Goal: Task Accomplishment & Management: Manage account settings

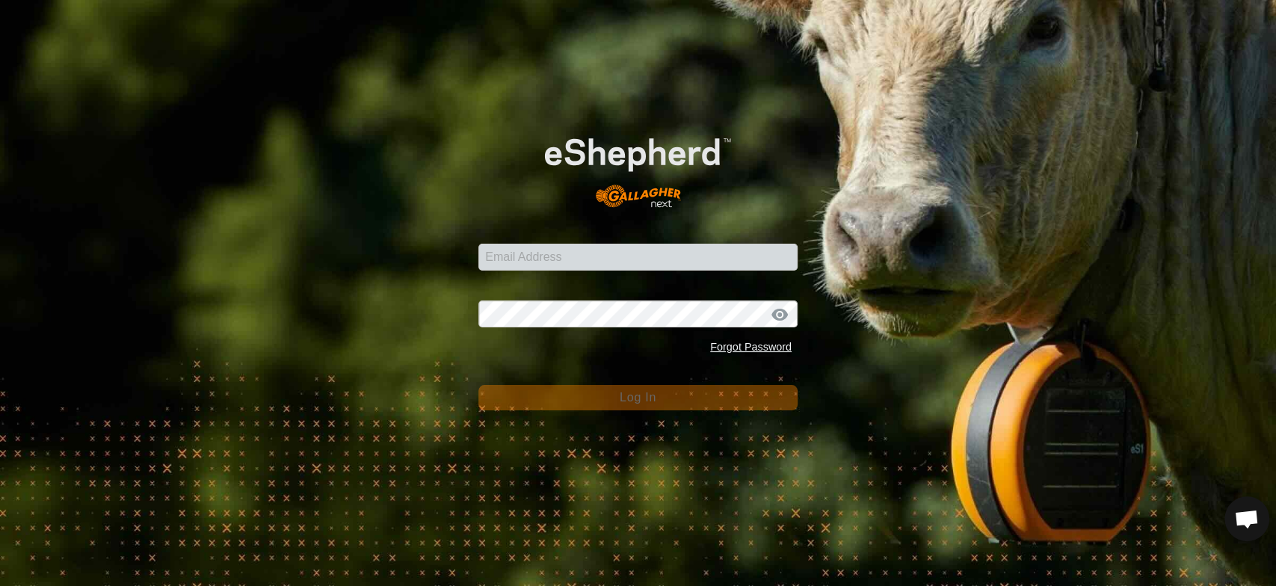
scroll to position [2719, 0]
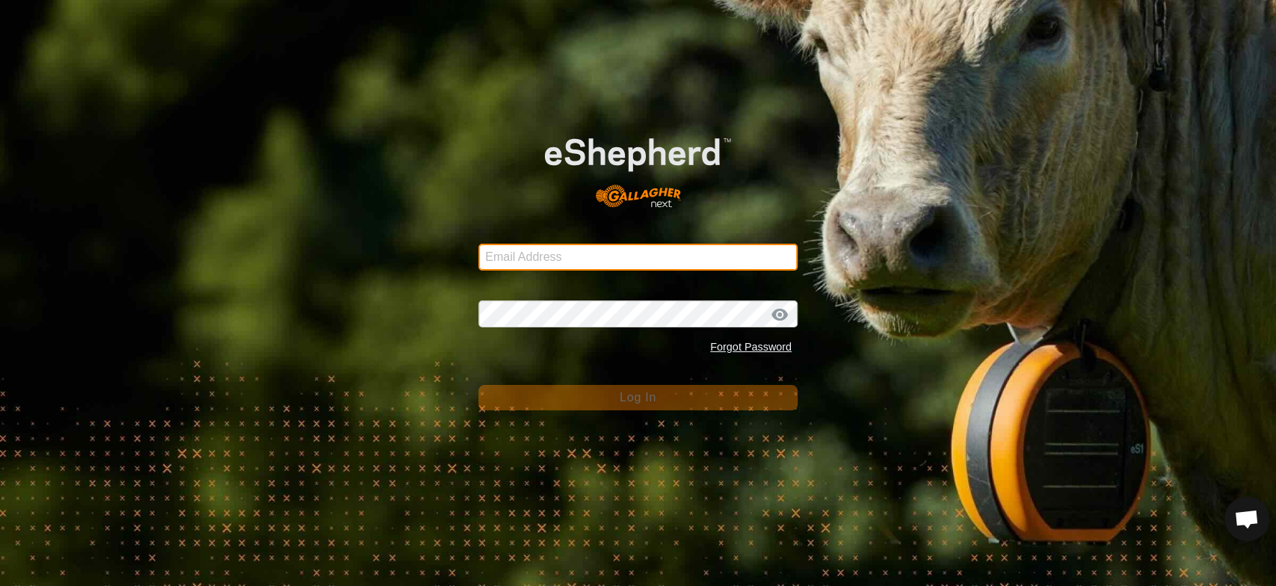
click at [568, 255] on input "Email Address" at bounding box center [638, 257] width 319 height 27
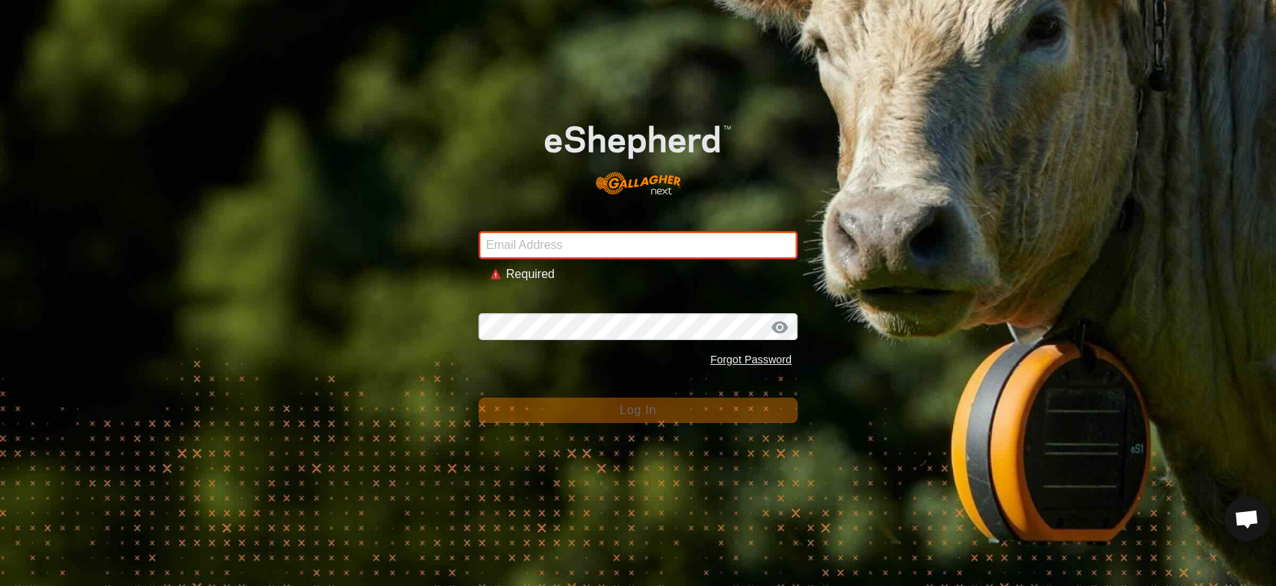
type input "[EMAIL_ADDRESS][DOMAIN_NAME]"
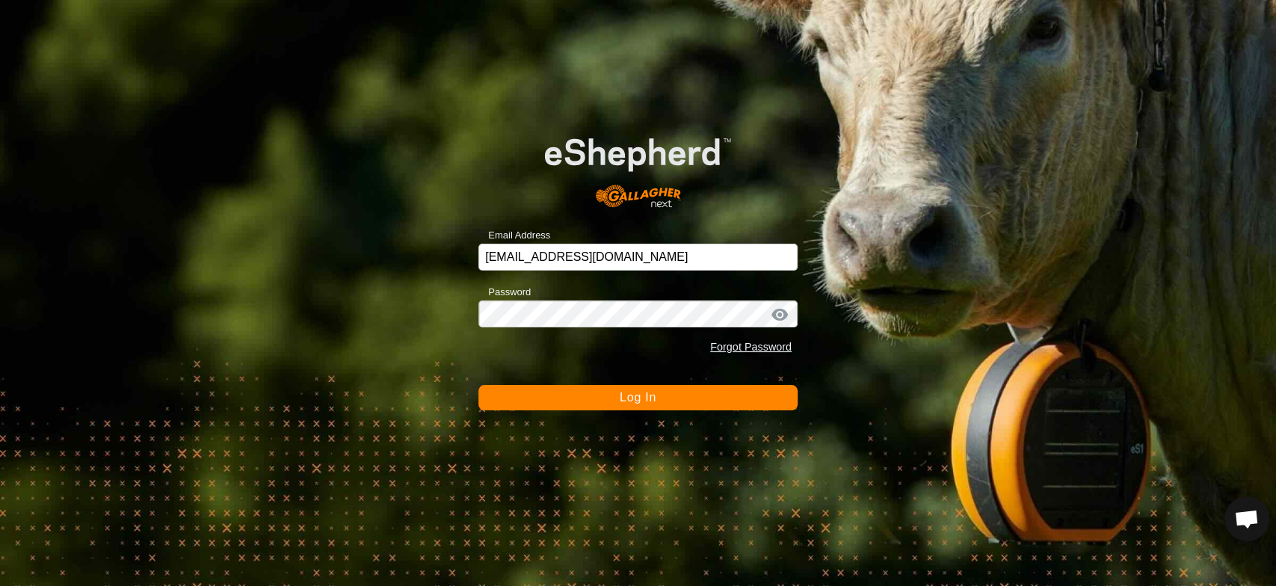
click at [778, 312] on div at bounding box center [780, 314] width 22 height 15
click at [778, 313] on div at bounding box center [780, 314] width 22 height 15
click at [775, 313] on div at bounding box center [780, 314] width 22 height 15
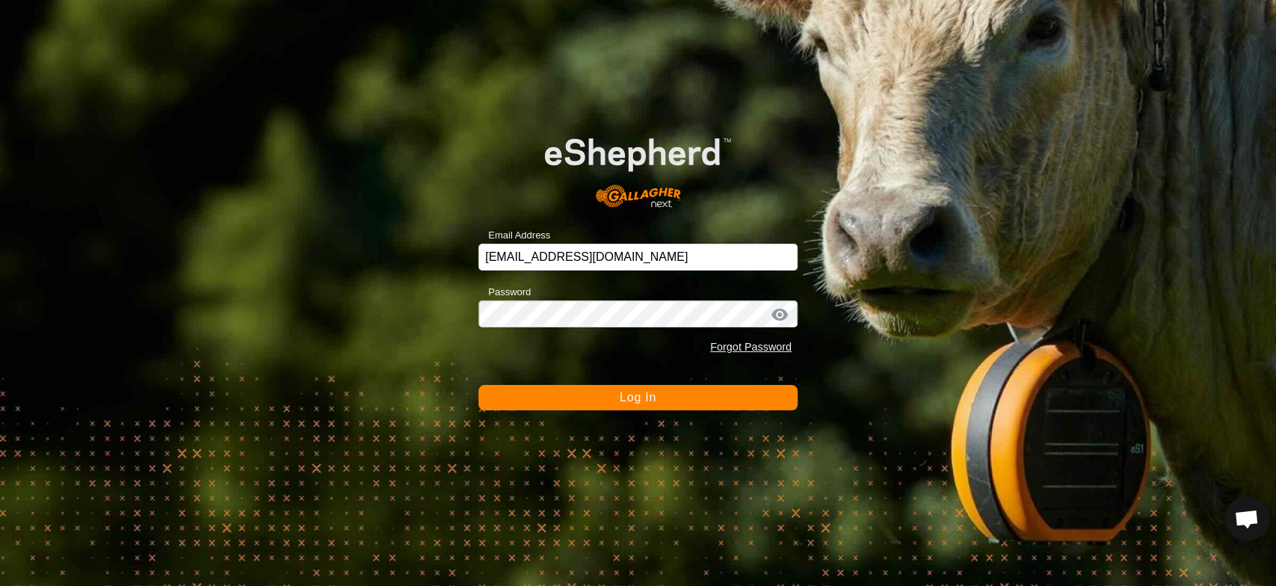
click at [775, 313] on div at bounding box center [780, 314] width 22 height 15
click at [627, 402] on span "Log In" at bounding box center [638, 397] width 37 height 13
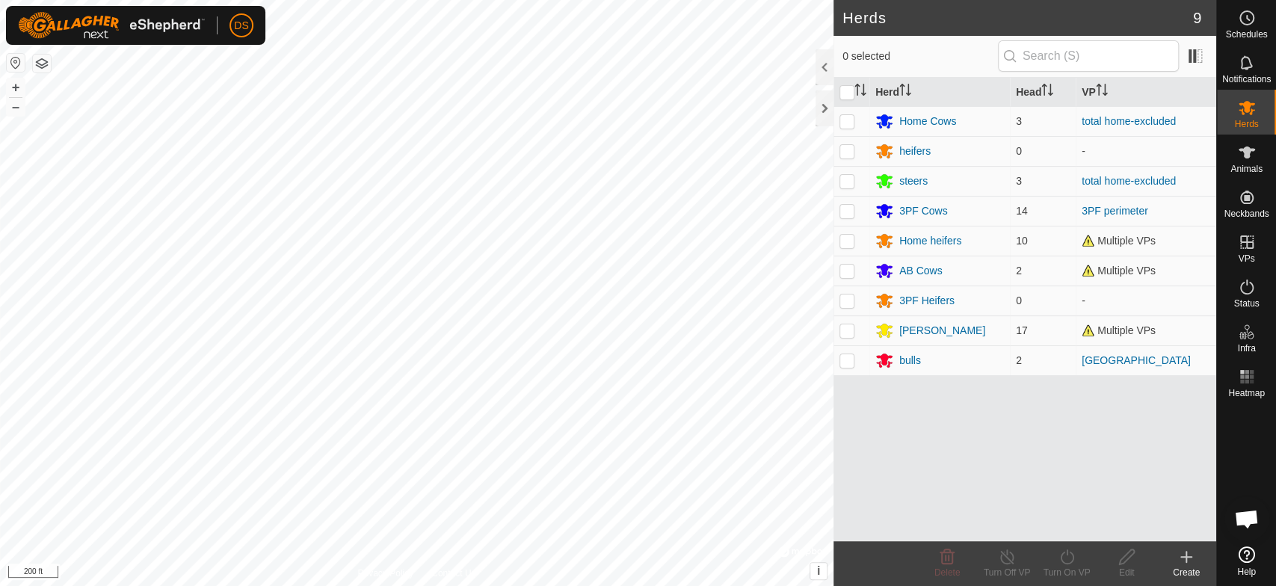
click at [407, 585] on html "DS Schedules Notifications Herds Animals Neckbands VPs Status Infra Heatmap Hel…" at bounding box center [638, 293] width 1276 height 586
